Goal: Feedback & Contribution: Contribute content

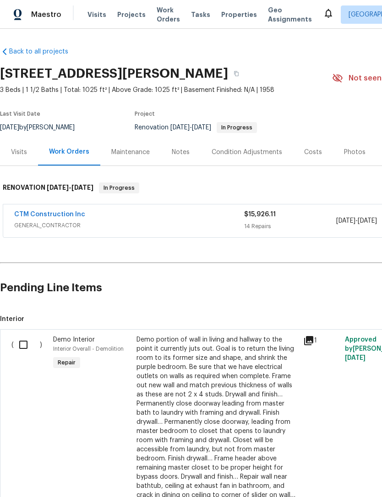
click at [40, 212] on link "CTM Construction Inc" at bounding box center [49, 214] width 71 height 6
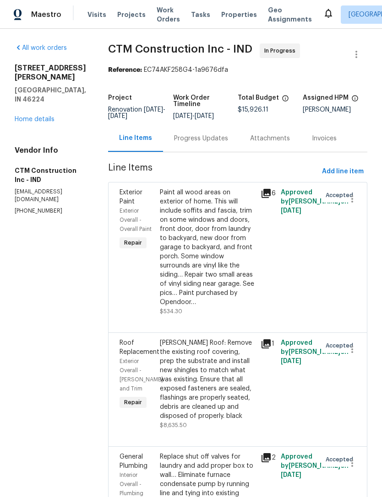
click at [221, 141] on div "Progress Updates" at bounding box center [201, 138] width 54 height 9
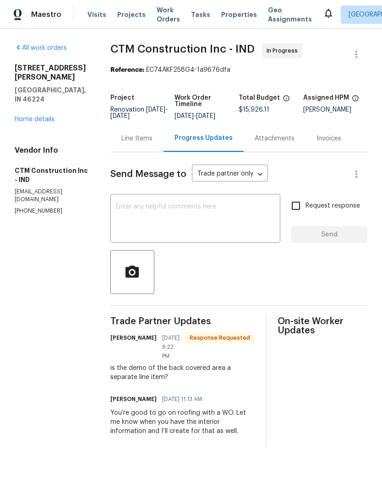
click at [222, 16] on span "Properties" at bounding box center [239, 14] width 36 height 9
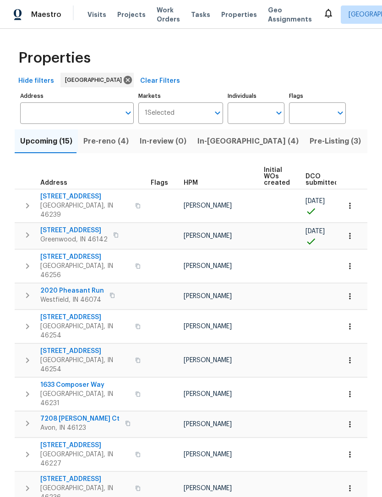
click at [53, 235] on span "Greenwood, IN 46142" at bounding box center [73, 239] width 67 height 9
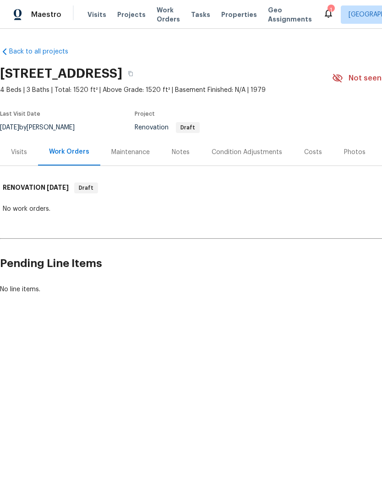
click at [175, 152] on div "Notes" at bounding box center [181, 152] width 18 height 9
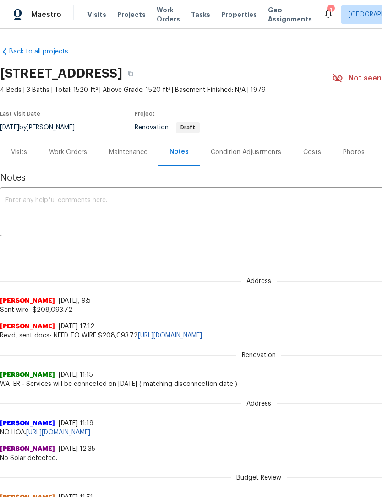
click at [19, 198] on textarea at bounding box center [258, 213] width 506 height 32
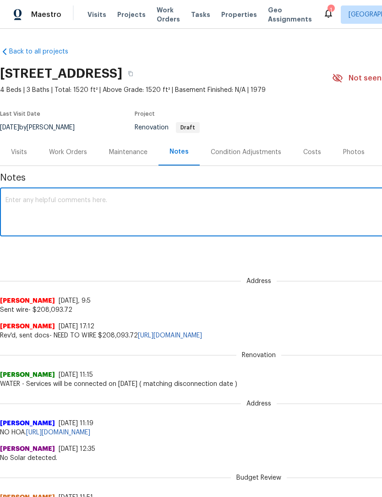
click at [15, 200] on textarea at bounding box center [258, 213] width 506 height 32
paste textarea "Robert Cobtractor showed up. City sewer is paying him. He says they will seed a…"
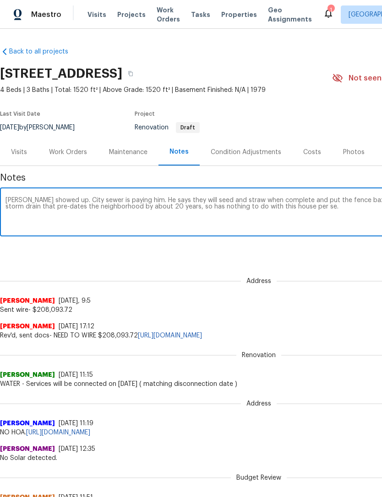
click at [41, 198] on textarea "Robert Cobtractor showed up. City sewer is paying him. He says they will seed a…" at bounding box center [258, 213] width 506 height 32
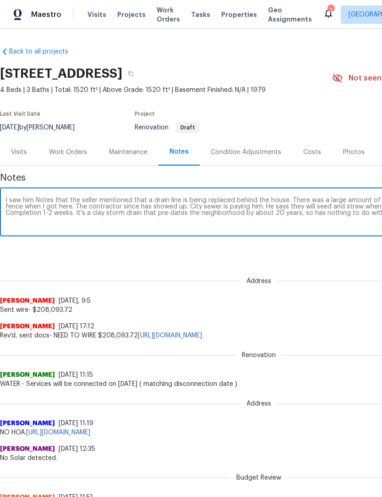
click at [174, 209] on textarea "I saw him Notes that the seller mentioned that a drain line is being replaced b…" at bounding box center [258, 213] width 506 height 32
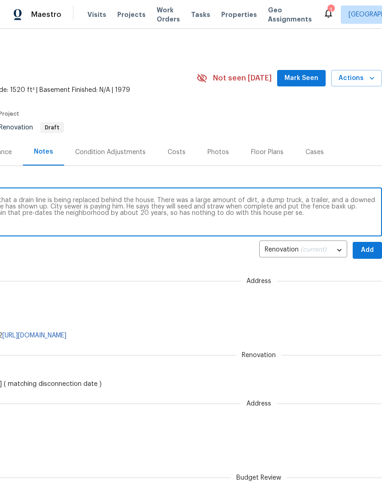
scroll to position [0, 135]
type textarea "I saw him Notes that the seller mentioned that a drain line is being replaced b…"
click at [364, 250] on span "Add" at bounding box center [367, 250] width 15 height 11
